Goal: Task Accomplishment & Management: Manage account settings

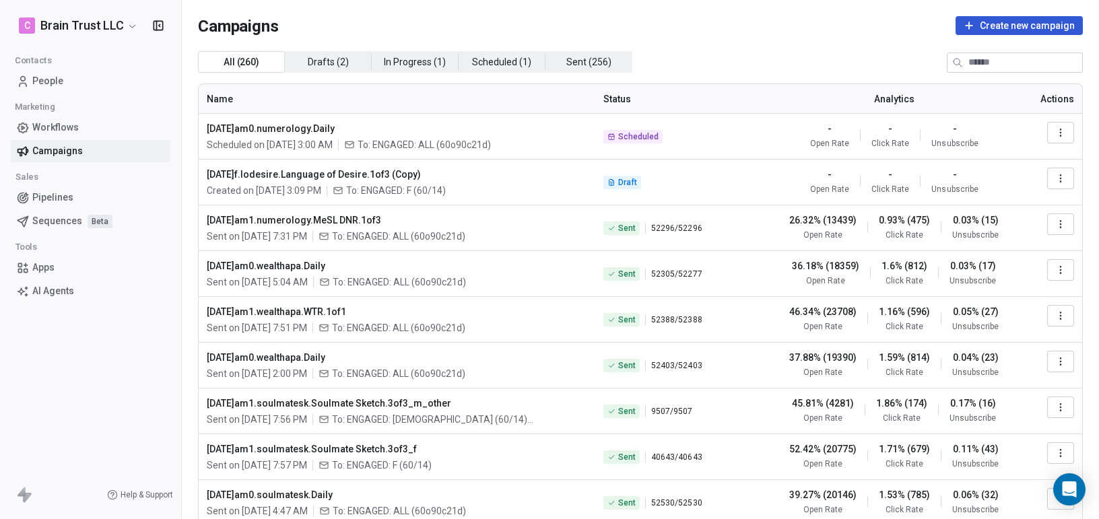
click at [1062, 175] on icon "button" at bounding box center [1060, 178] width 11 height 11
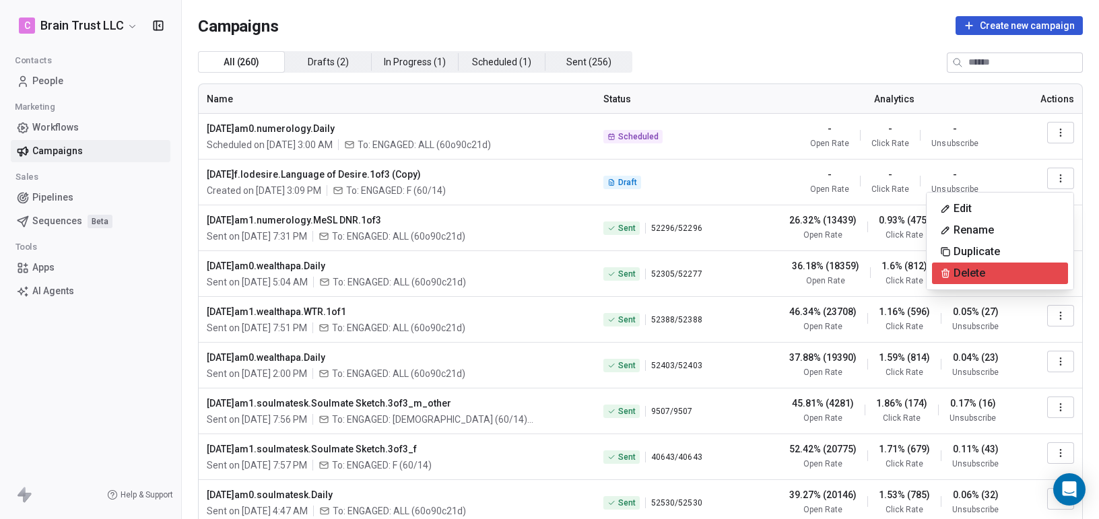
click at [980, 271] on span "Delete" at bounding box center [969, 273] width 32 height 16
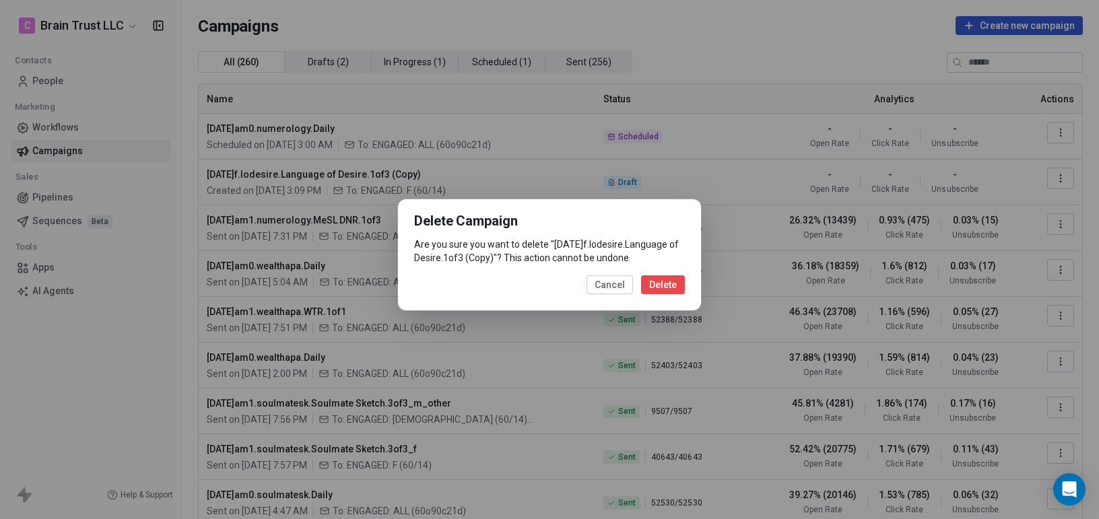
click at [659, 289] on button "Delete" at bounding box center [663, 284] width 44 height 19
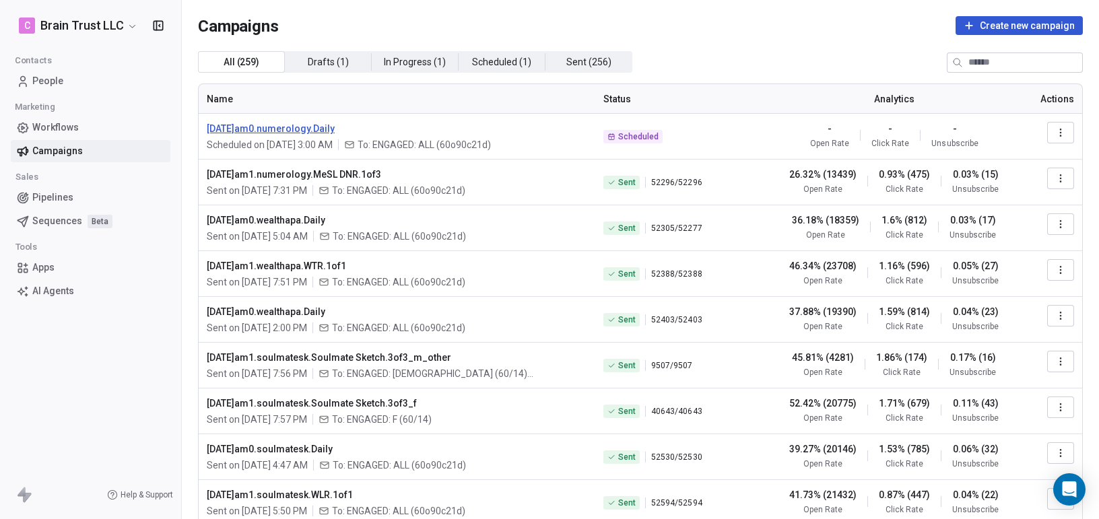
click at [300, 130] on span "[DATE]am0.numerology.Daily" at bounding box center [397, 128] width 380 height 13
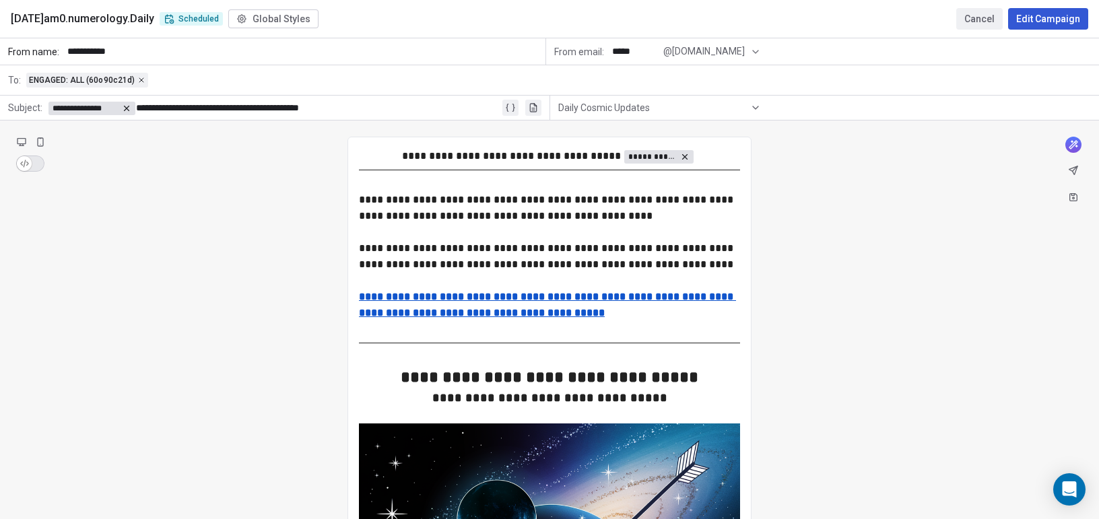
click at [965, 17] on button "Cancel" at bounding box center [979, 19] width 46 height 22
